Goal: Download file/media

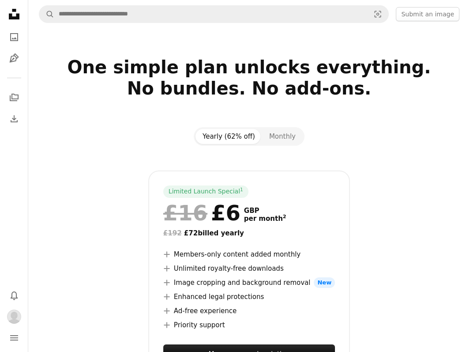
click at [12, 15] on icon at bounding box center [14, 14] width 11 height 11
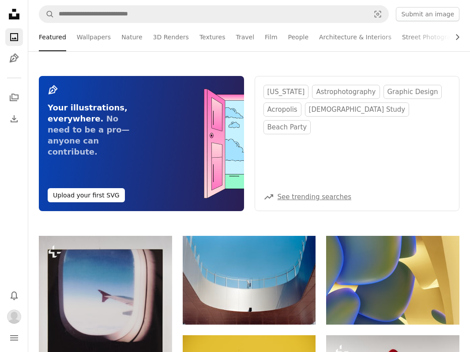
click at [424, 36] on link "Street Photography" at bounding box center [432, 37] width 60 height 28
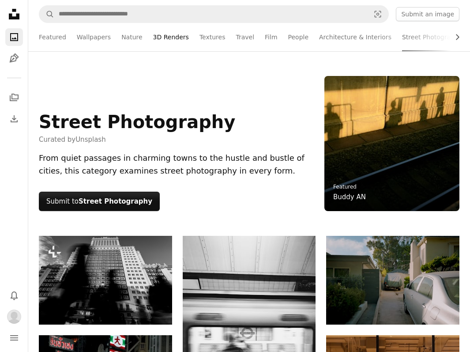
click at [166, 39] on link "3D Renders" at bounding box center [171, 37] width 36 height 28
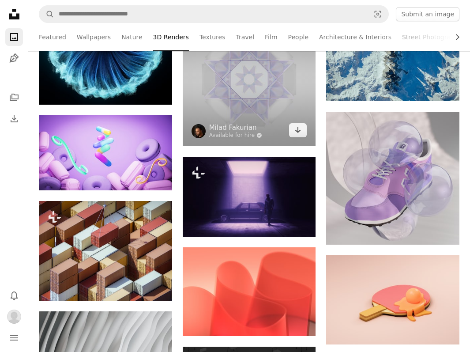
scroll to position [10563, 0]
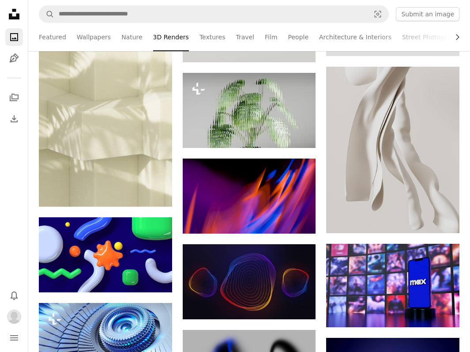
scroll to position [16977, 0]
